Goal: Book appointment/travel/reservation

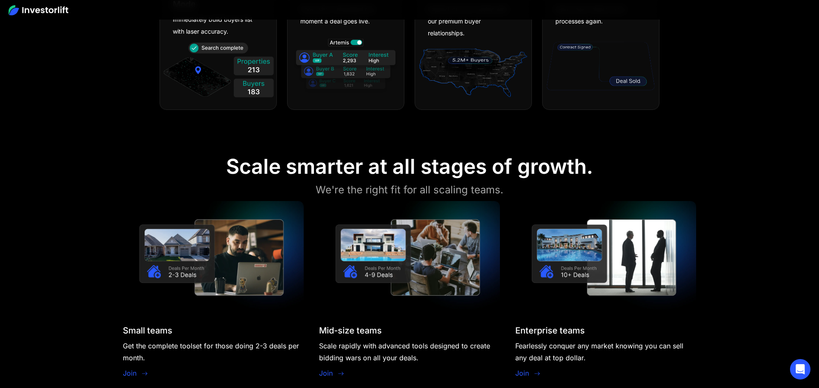
scroll to position [668, 0]
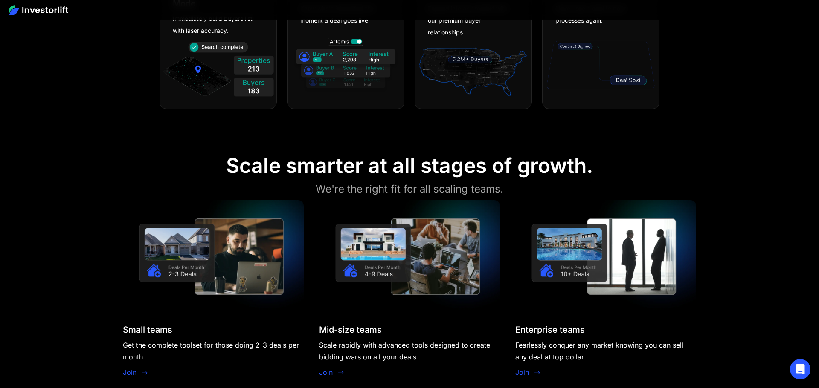
click at [223, 232] on img at bounding box center [213, 256] width 181 height 113
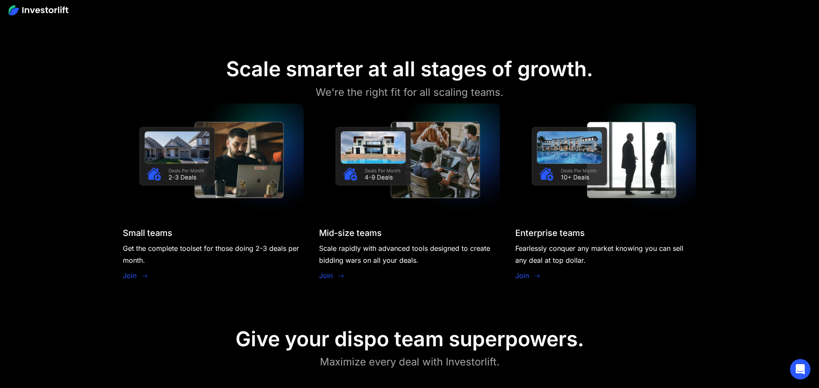
scroll to position [777, 0]
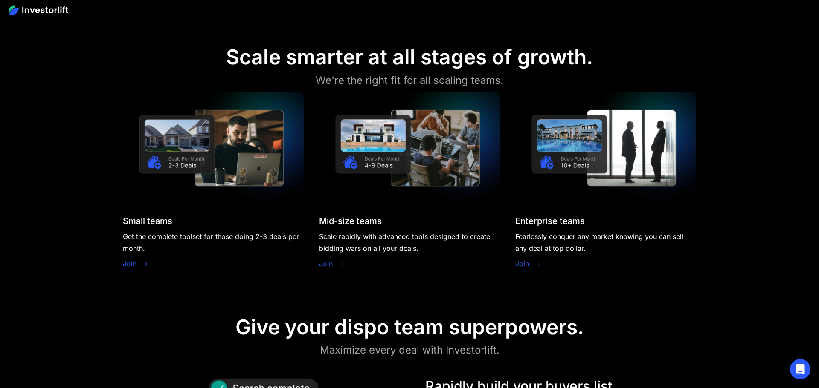
click at [127, 264] on link "Join" at bounding box center [130, 264] width 14 height 10
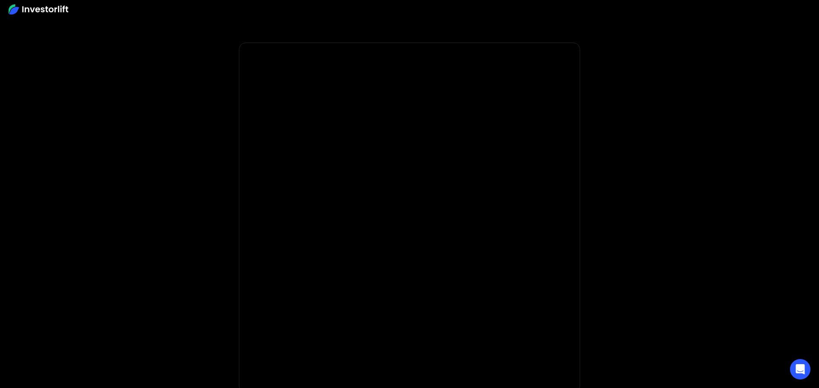
click at [46, 12] on img at bounding box center [39, 9] width 60 height 10
click at [42, 7] on img at bounding box center [39, 9] width 60 height 10
